Goal: Information Seeking & Learning: Learn about a topic

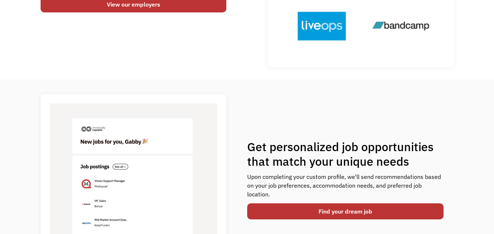
scroll to position [219, 0]
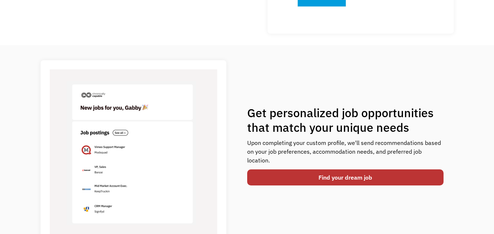
drag, startPoint x: 305, startPoint y: 176, endPoint x: 320, endPoint y: 157, distance: 23.7
click at [305, 175] on link "Find your dream job" at bounding box center [345, 178] width 197 height 16
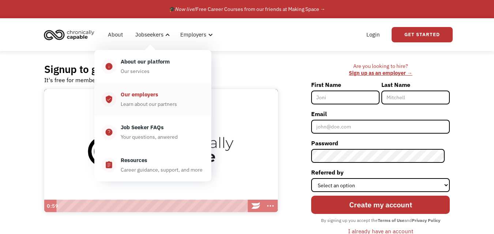
click at [139, 103] on div "Learn about our partners" at bounding box center [149, 104] width 56 height 9
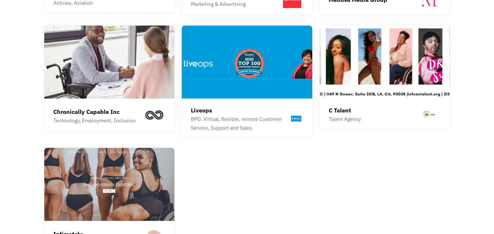
scroll to position [985, 0]
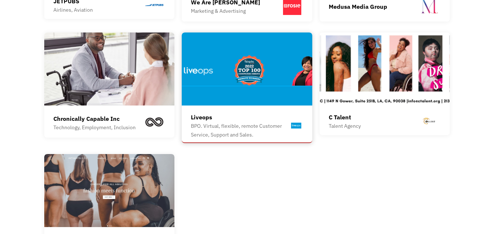
click at [267, 52] on img at bounding box center [247, 69] width 131 height 73
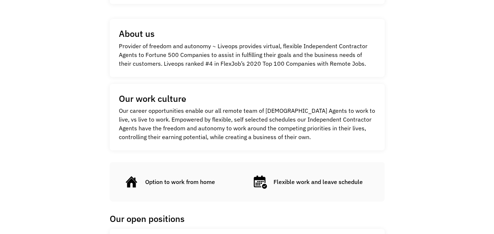
scroll to position [146, 0]
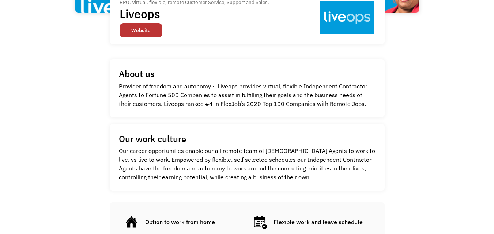
click at [146, 31] on link "Website" at bounding box center [141, 30] width 43 height 14
